Goal: Feedback & Contribution: Leave review/rating

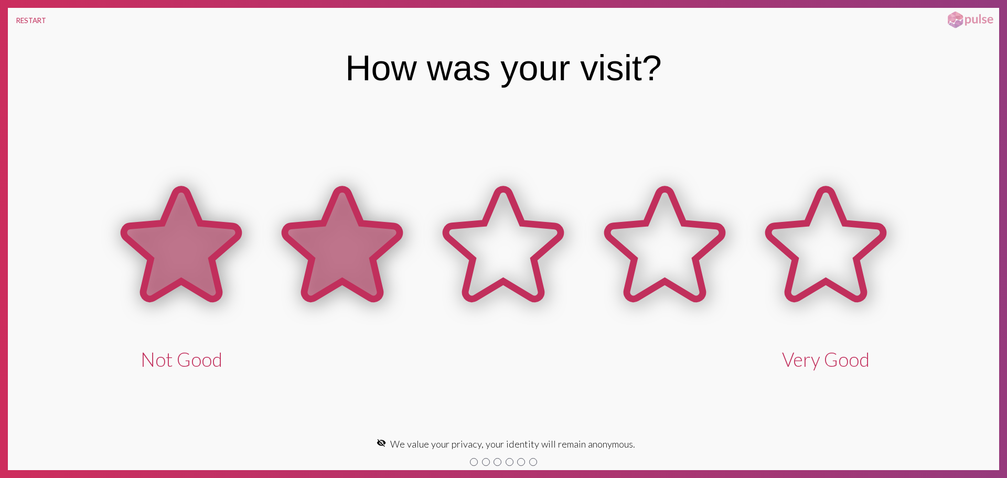
click at [392, 246] on icon at bounding box center [342, 244] width 115 height 110
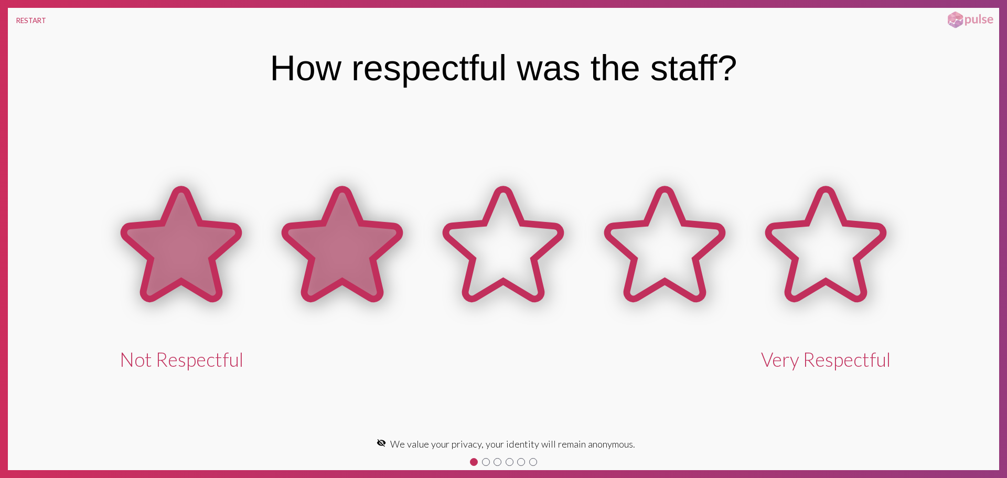
click at [392, 246] on icon at bounding box center [342, 244] width 115 height 110
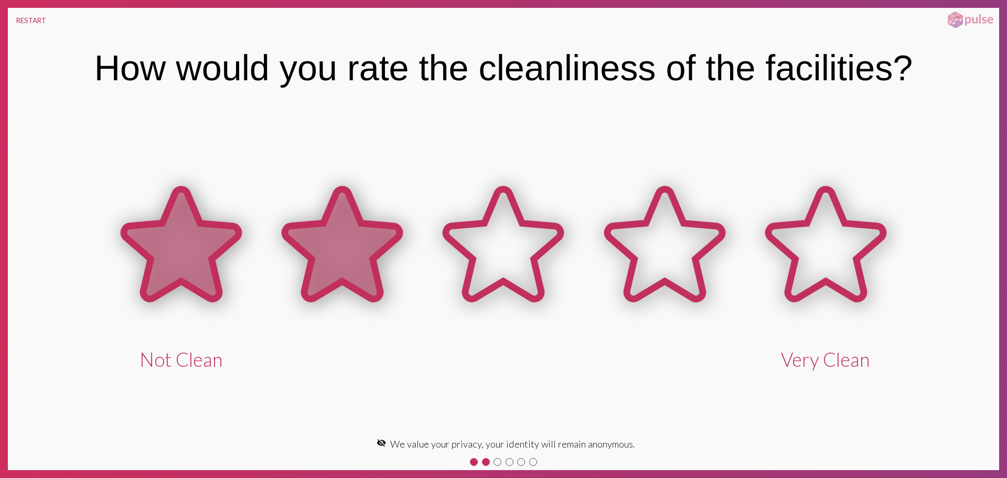
click at [392, 246] on icon at bounding box center [342, 244] width 115 height 110
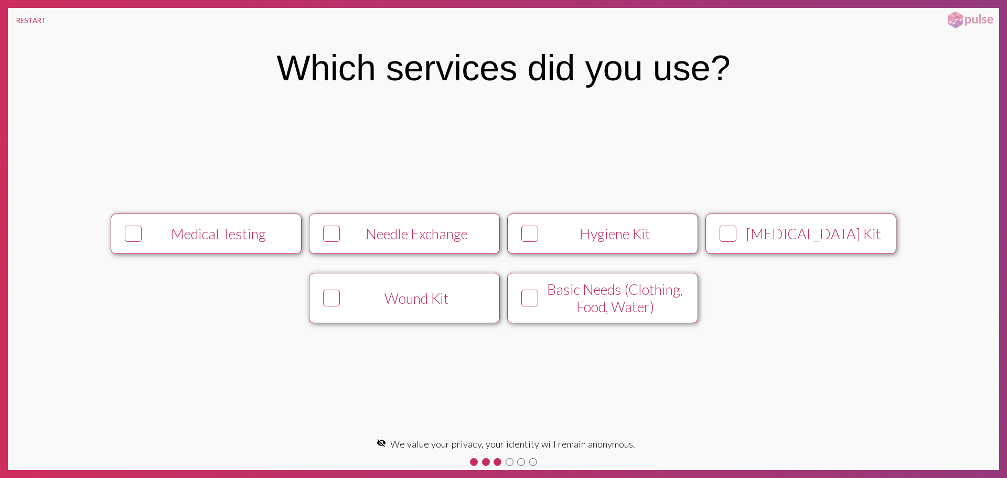
click at [216, 243] on button "Medical Testing" at bounding box center [206, 233] width 191 height 40
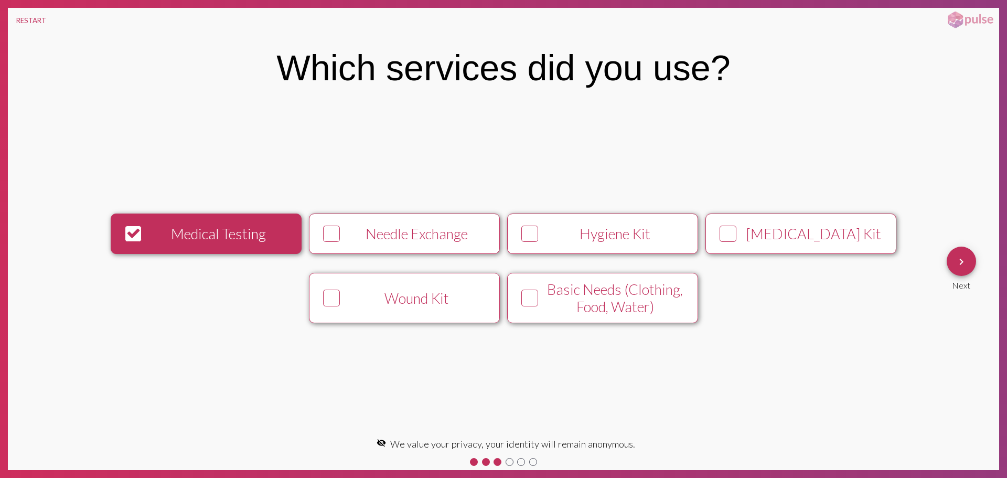
click at [261, 241] on div "Medical Testing" at bounding box center [219, 233] width 146 height 17
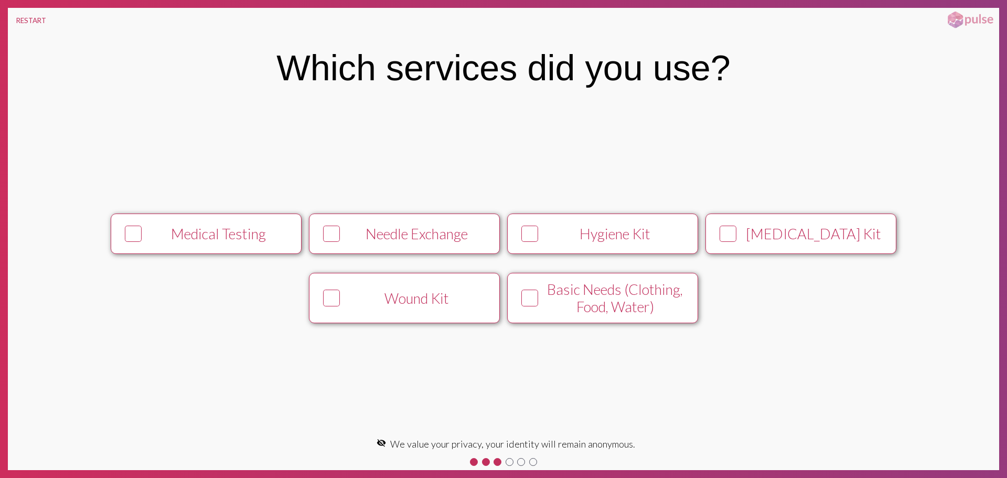
click at [379, 239] on div "Needle Exchange" at bounding box center [417, 233] width 146 height 17
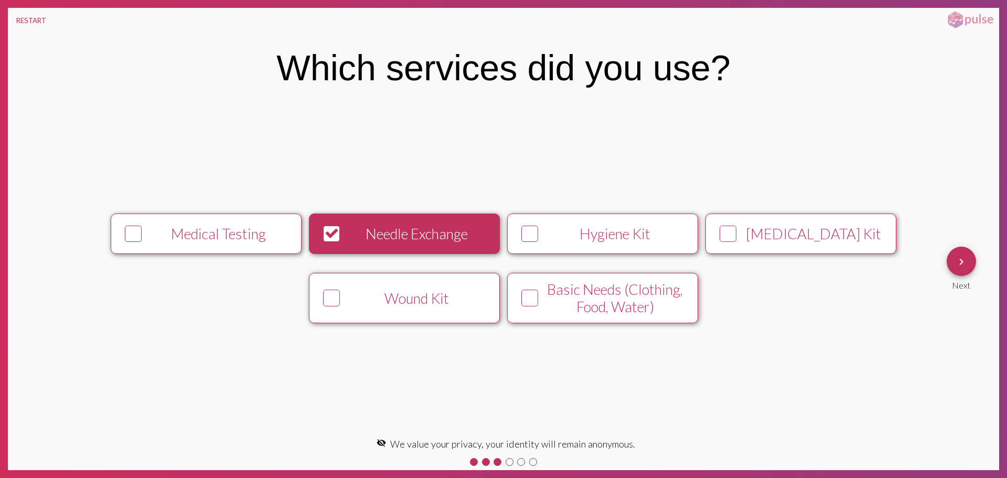
click at [570, 241] on div "Hygiene Kit" at bounding box center [615, 233] width 146 height 17
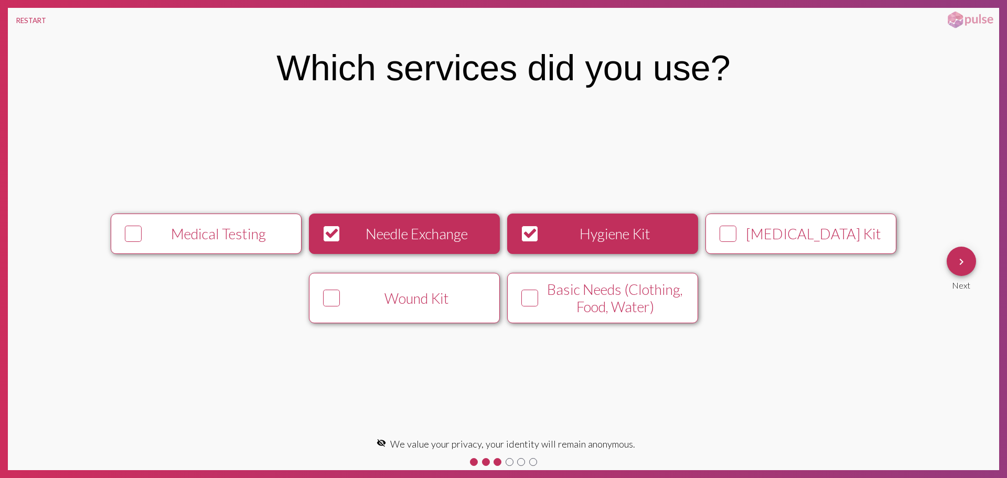
click at [790, 231] on div "[MEDICAL_DATA] Kit" at bounding box center [814, 233] width 146 height 17
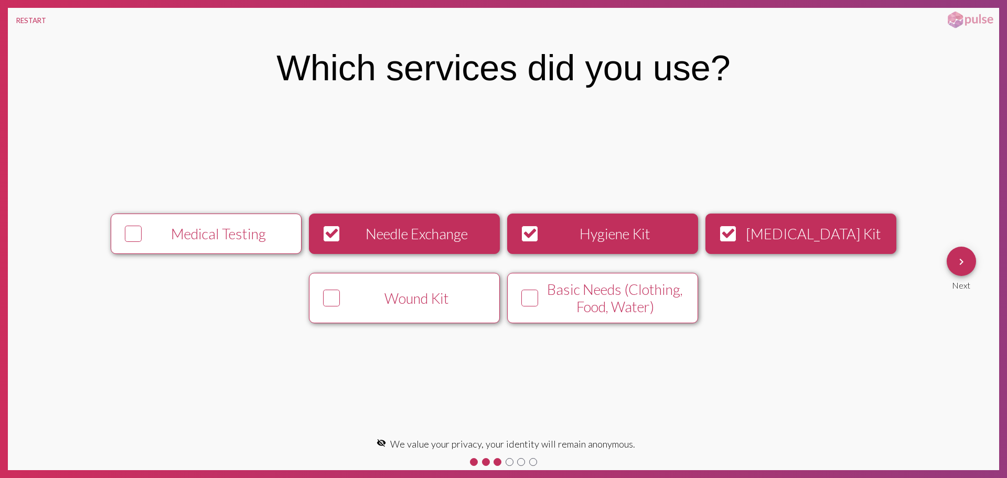
click at [973, 263] on button "keyboard_arrow_right" at bounding box center [961, 261] width 29 height 29
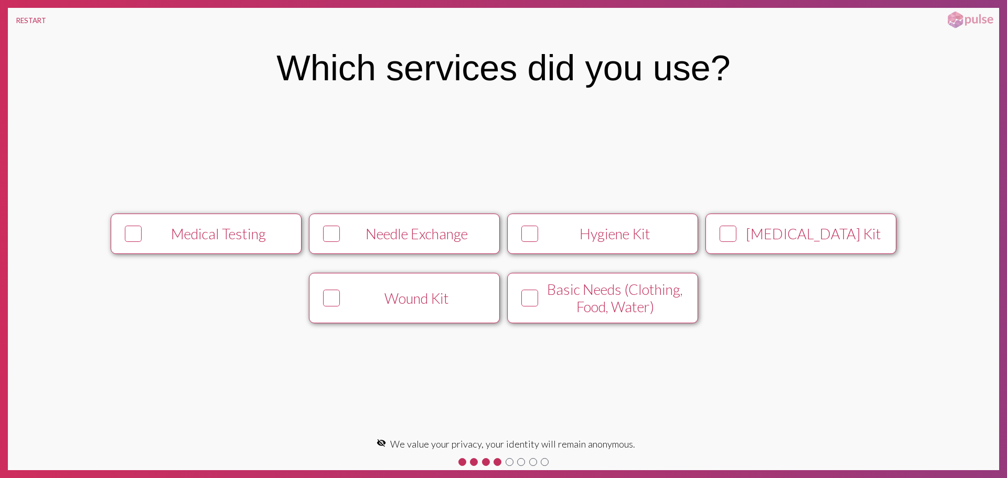
click at [360, 231] on div "Needle Exchange" at bounding box center [417, 233] width 146 height 17
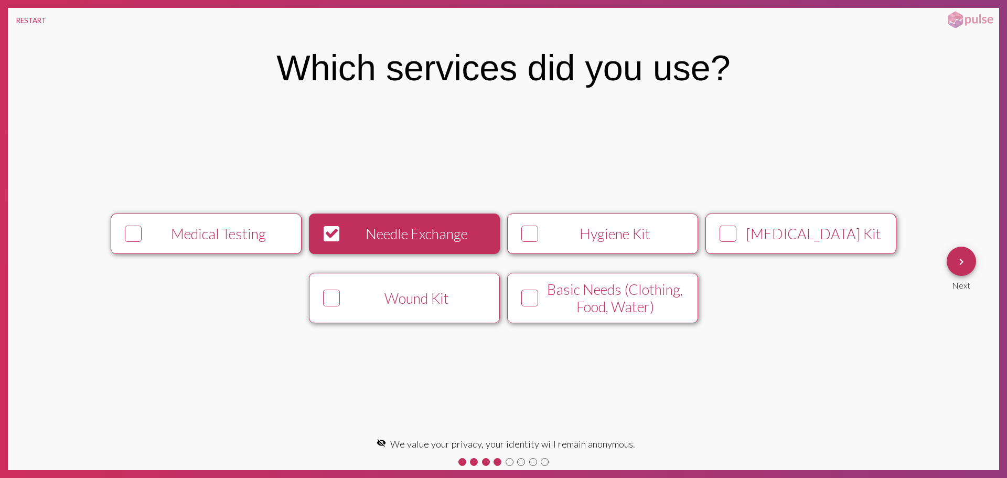
click at [965, 252] on span "keyboard_arrow_right" at bounding box center [961, 262] width 13 height 30
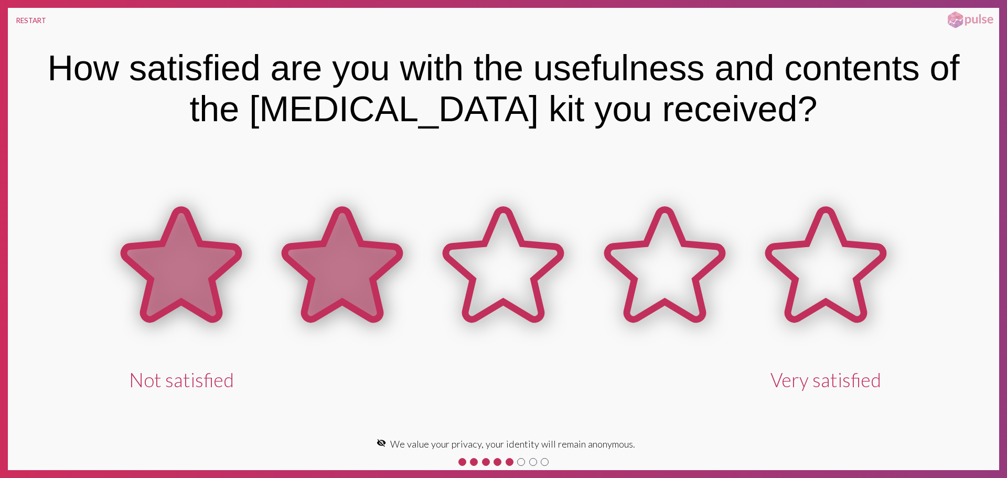
click at [368, 282] on icon at bounding box center [342, 265] width 115 height 110
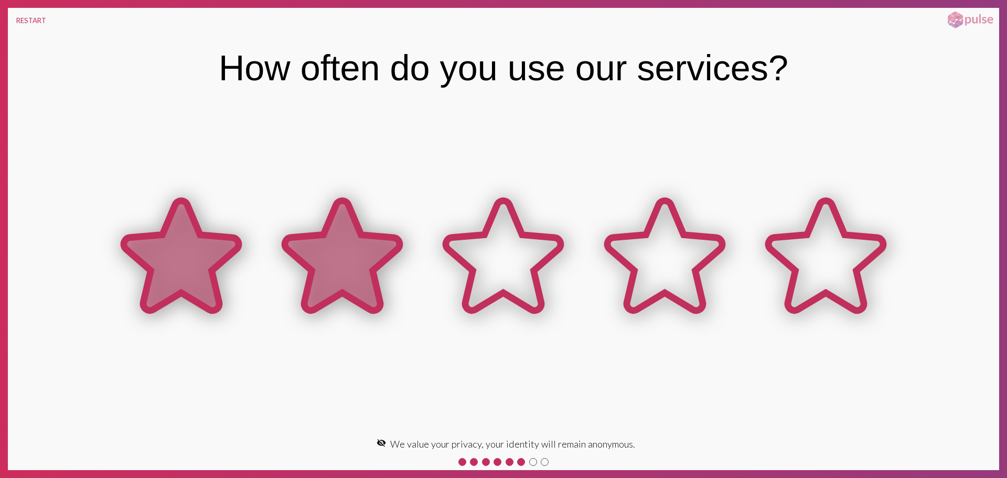
click at [382, 267] on icon at bounding box center [342, 257] width 161 height 161
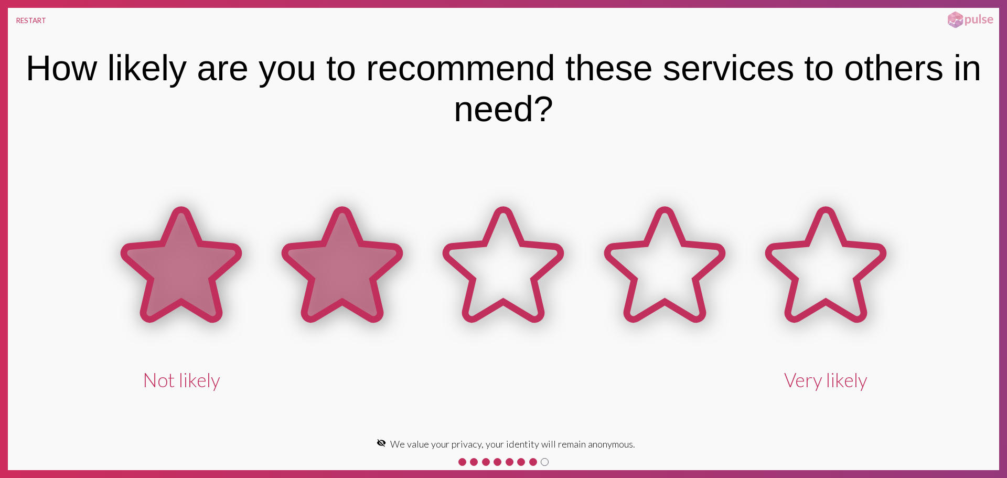
click at [383, 268] on icon at bounding box center [342, 265] width 115 height 110
